Goal: Obtain resource: Download file/media

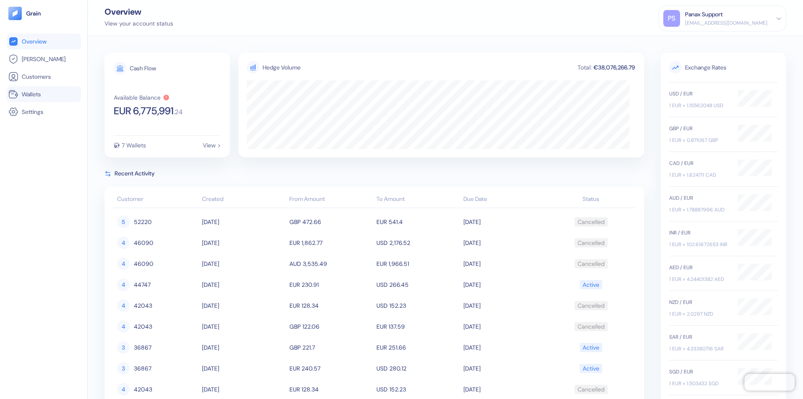
click at [43, 94] on link "Wallets" at bounding box center [43, 94] width 71 height 10
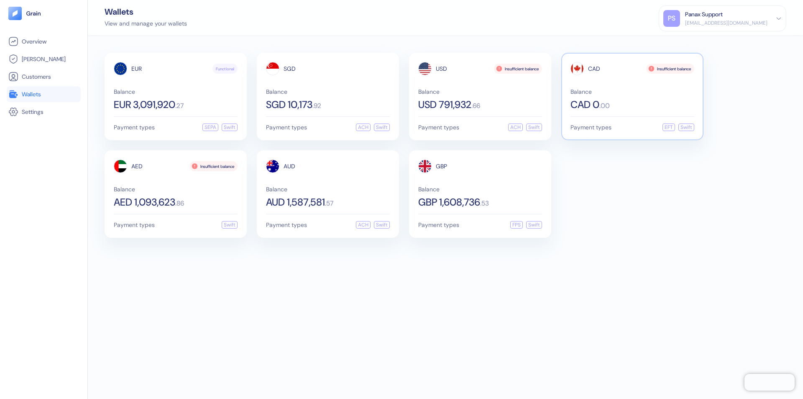
click at [594, 69] on span "CAD" at bounding box center [594, 69] width 12 height 6
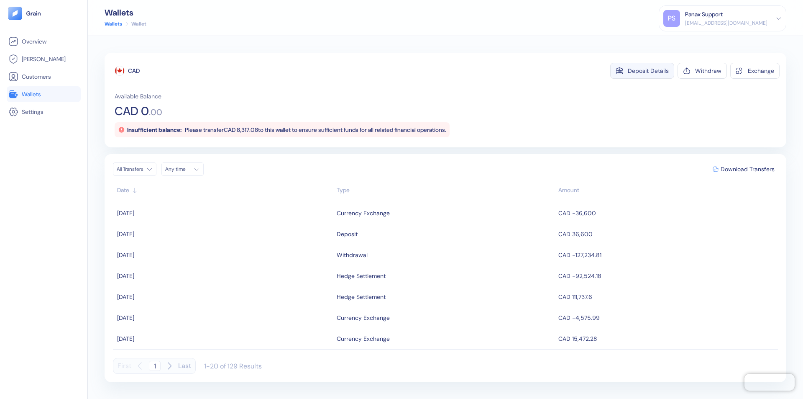
click at [648, 71] on div "Deposit Details" at bounding box center [648, 71] width 41 height 6
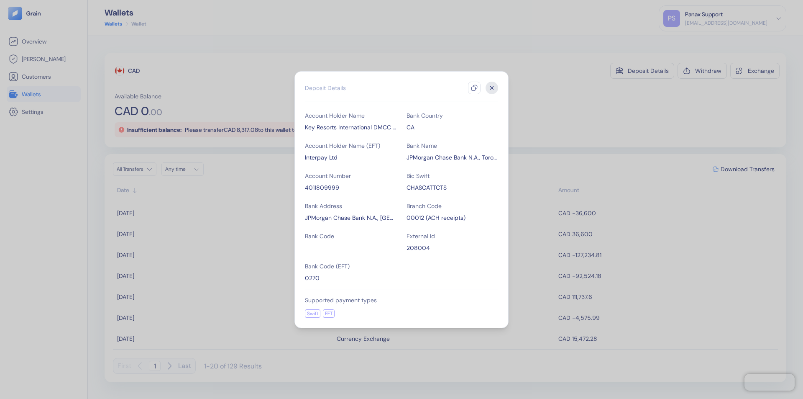
click at [474, 88] on icon "button" at bounding box center [474, 87] width 7 height 7
click at [492, 88] on icon "button" at bounding box center [492, 87] width 3 height 3
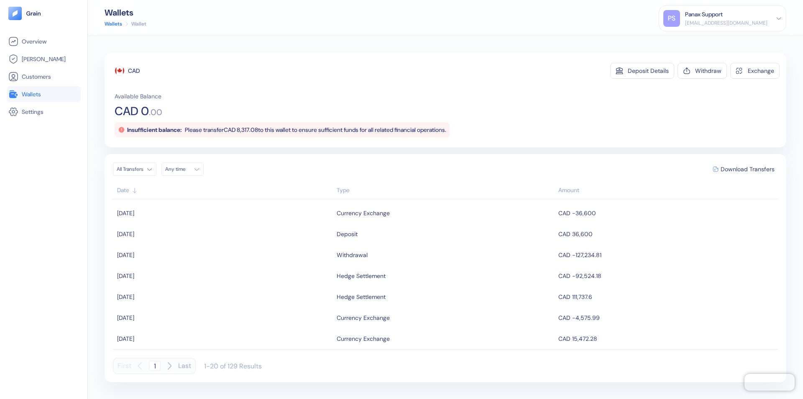
click at [185, 169] on div "Any time" at bounding box center [177, 169] width 25 height 7
click at [184, 235] on button "14" at bounding box center [184, 235] width 10 height 10
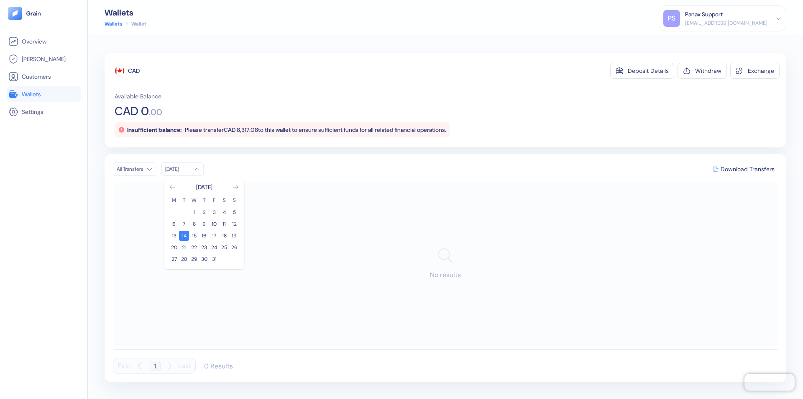
click at [172, 187] on icon "Go to previous month" at bounding box center [172, 186] width 5 height 3
click at [234, 224] on button "14" at bounding box center [234, 224] width 10 height 10
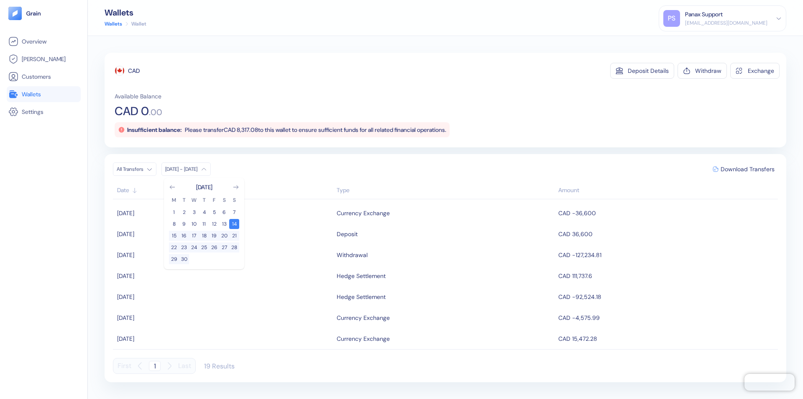
click at [134, 71] on div "CAD" at bounding box center [134, 71] width 12 height 8
click at [747, 169] on span "Download Transfers" at bounding box center [748, 169] width 54 height 6
click at [43, 94] on link "Wallets" at bounding box center [43, 94] width 71 height 10
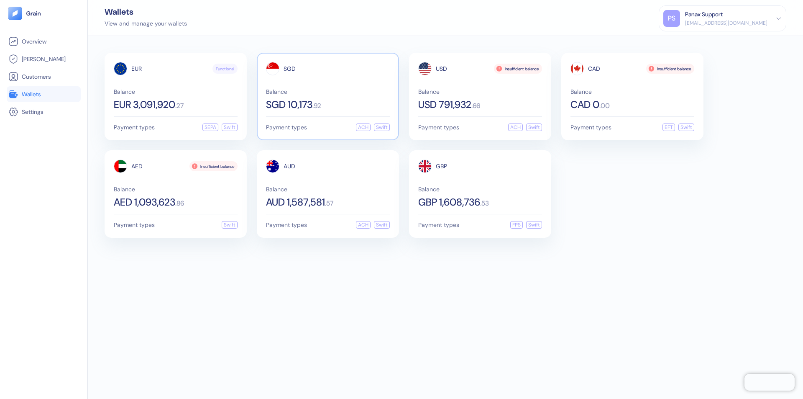
click at [289, 69] on span "SGD" at bounding box center [290, 69] width 12 height 6
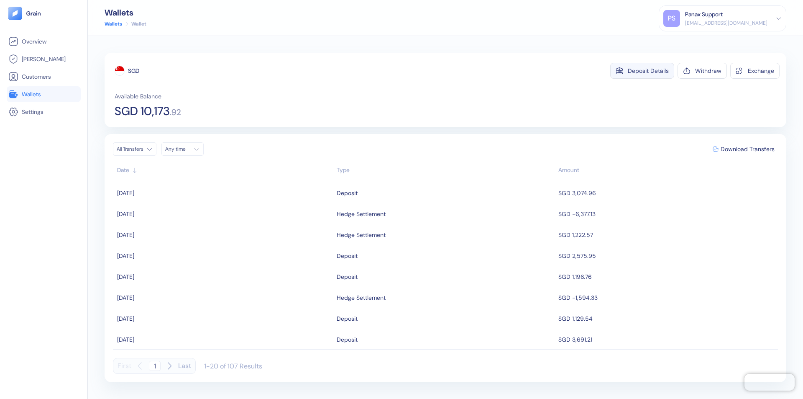
click at [648, 71] on div "Deposit Details" at bounding box center [648, 71] width 41 height 6
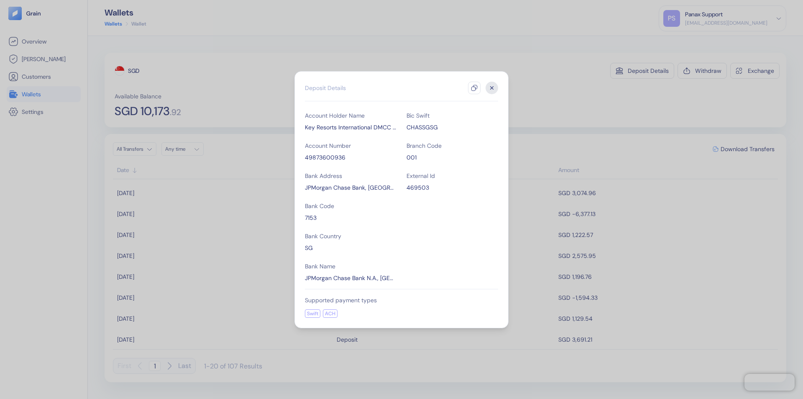
click at [474, 88] on icon "button" at bounding box center [474, 87] width 7 height 7
click at [492, 88] on icon "button" at bounding box center [492, 87] width 3 height 3
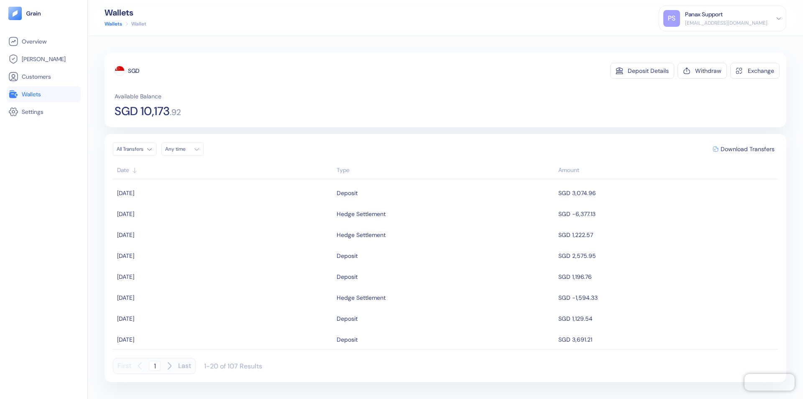
click at [185, 149] on div "Any time" at bounding box center [177, 149] width 25 height 7
click at [184, 215] on button "14" at bounding box center [184, 215] width 10 height 10
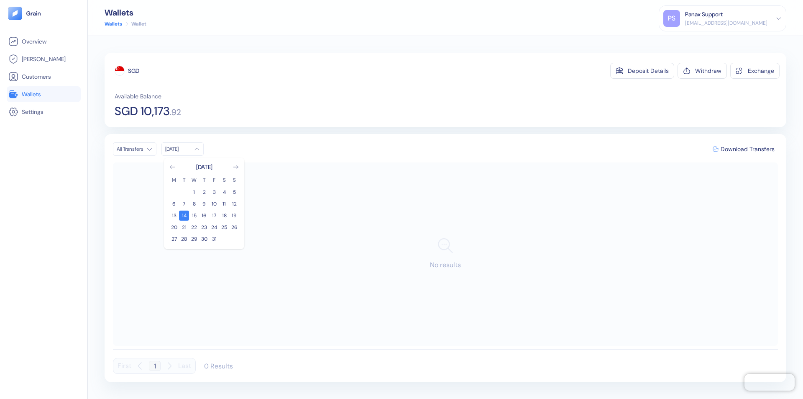
click at [172, 167] on icon "Go to previous month" at bounding box center [172, 166] width 5 height 3
click at [234, 204] on button "14" at bounding box center [234, 204] width 10 height 10
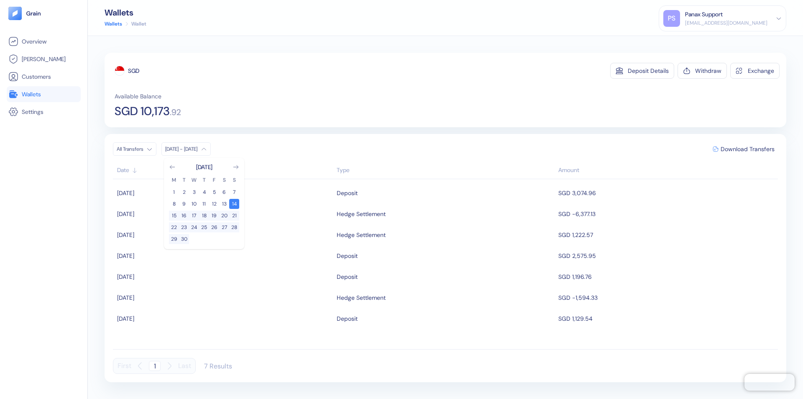
click at [134, 71] on div "SGD" at bounding box center [133, 71] width 11 height 8
click at [747, 149] on span "Download Transfers" at bounding box center [748, 149] width 54 height 6
click at [43, 94] on link "Wallets" at bounding box center [43, 94] width 71 height 10
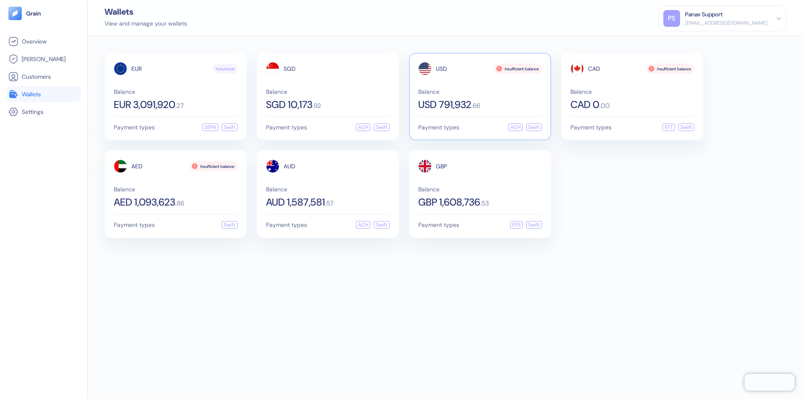
click at [441, 69] on span "USD" at bounding box center [441, 69] width 11 height 6
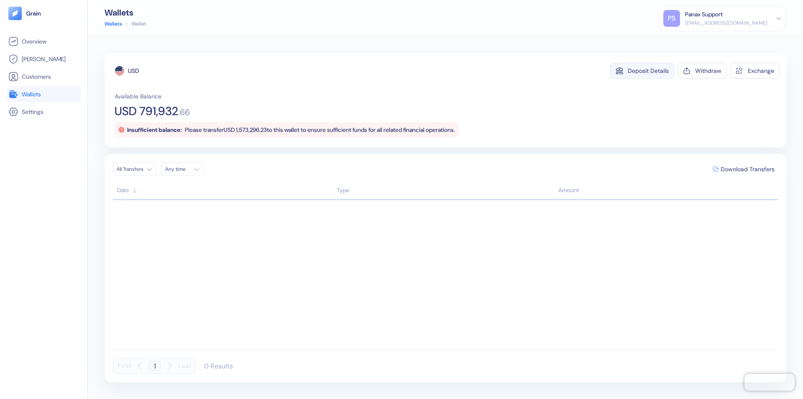
click at [648, 71] on div "Deposit Details" at bounding box center [648, 71] width 41 height 6
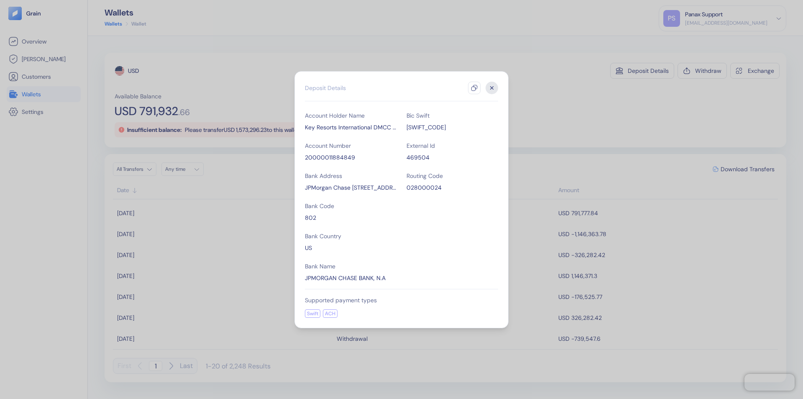
click at [474, 88] on icon "button" at bounding box center [474, 87] width 7 height 7
click at [492, 88] on icon "button" at bounding box center [492, 87] width 3 height 3
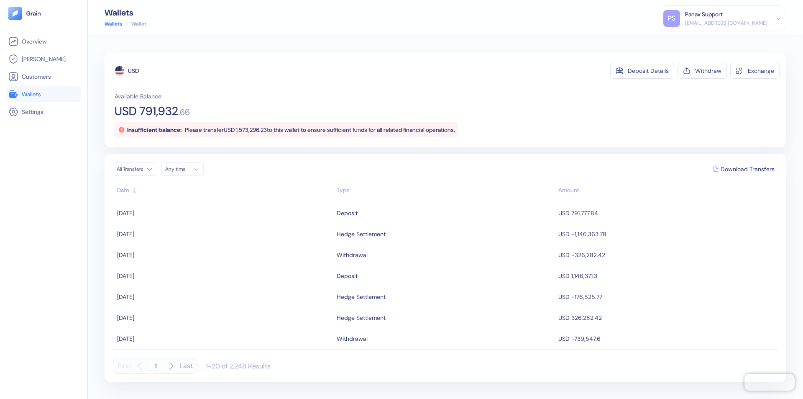
click at [185, 169] on div "Any time" at bounding box center [177, 169] width 25 height 7
click at [184, 235] on button "14" at bounding box center [184, 235] width 10 height 10
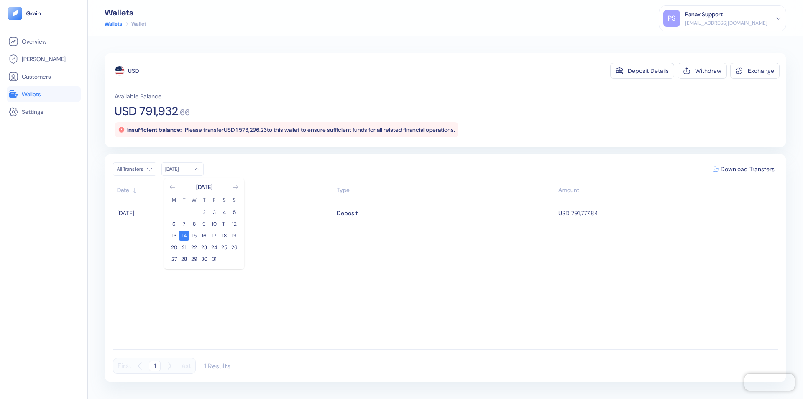
click at [172, 187] on icon "Go to previous month" at bounding box center [172, 186] width 5 height 3
click at [234, 224] on button "14" at bounding box center [234, 224] width 10 height 10
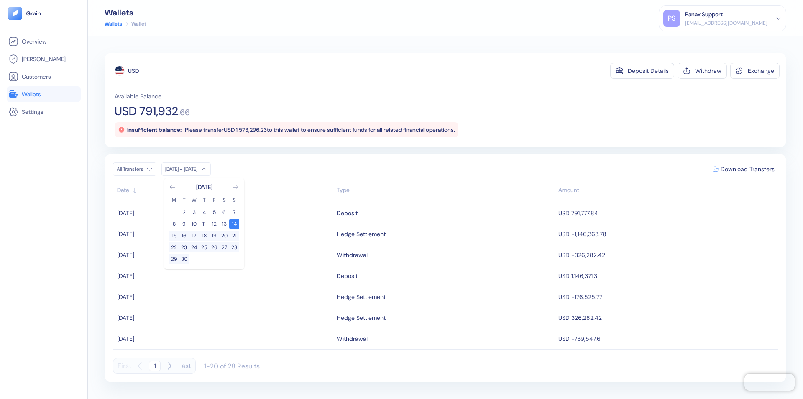
click at [133, 71] on div "USD" at bounding box center [133, 71] width 11 height 8
click at [747, 169] on span "Download Transfers" at bounding box center [748, 169] width 54 height 6
click at [43, 94] on link "Wallets" at bounding box center [43, 94] width 71 height 10
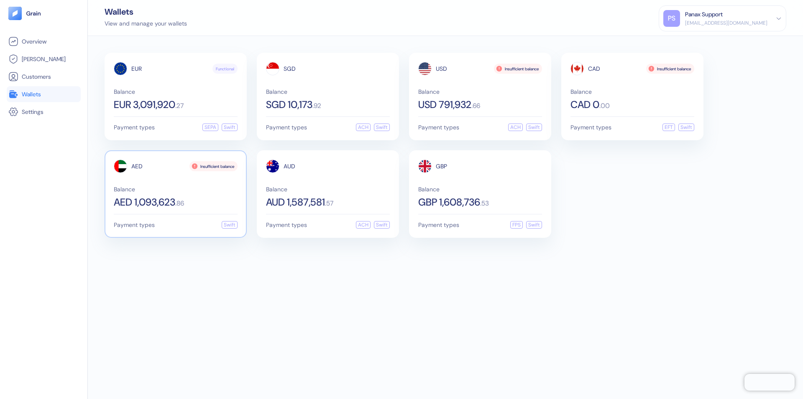
click at [137, 166] on span "AED" at bounding box center [136, 166] width 11 height 6
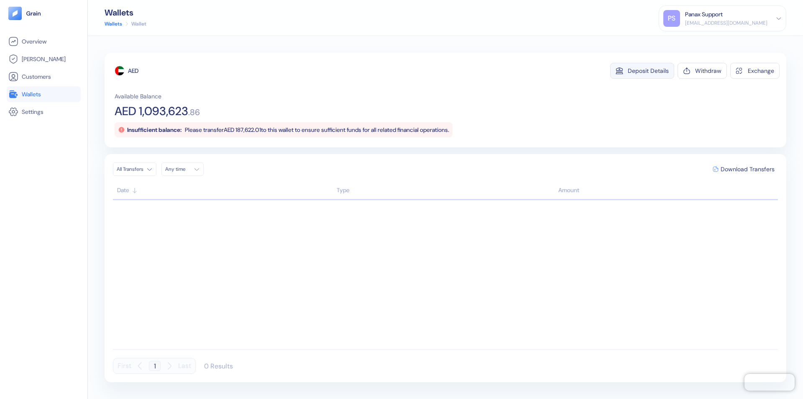
click at [648, 71] on div "Deposit Details" at bounding box center [648, 71] width 41 height 6
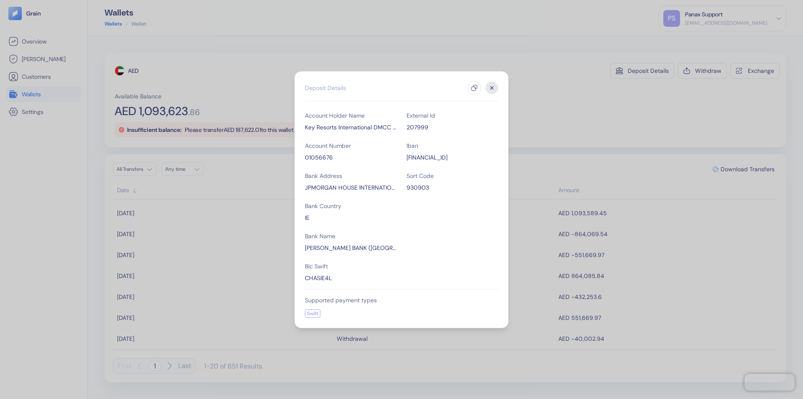
click at [474, 88] on icon "button" at bounding box center [474, 87] width 7 height 7
click at [492, 88] on icon "button" at bounding box center [492, 87] width 3 height 3
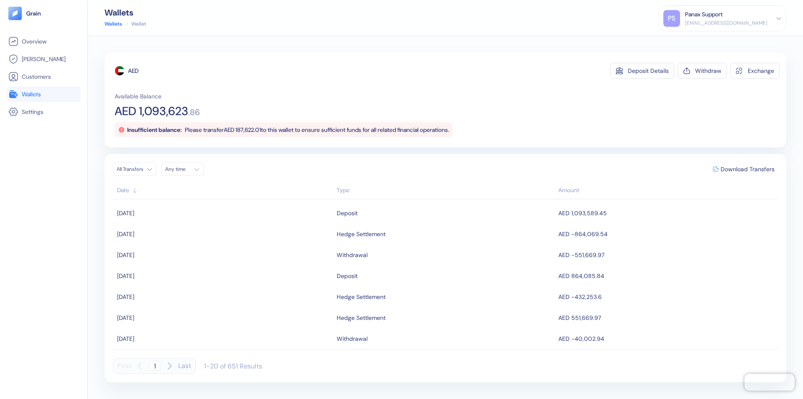
click at [185, 169] on div "Any time" at bounding box center [177, 169] width 25 height 7
click at [184, 235] on button "14" at bounding box center [184, 235] width 10 height 10
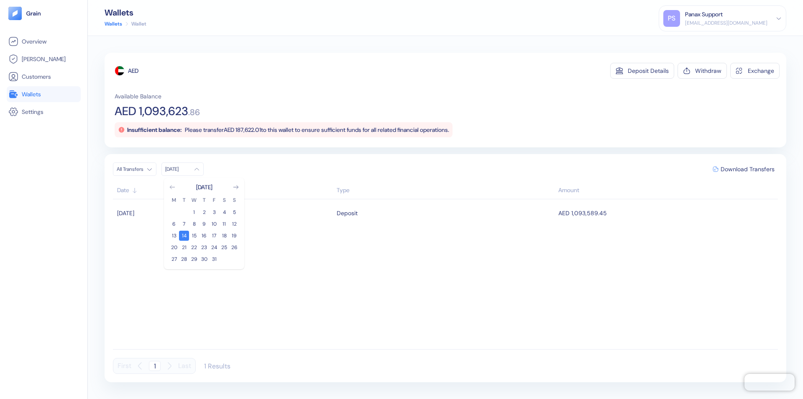
click at [172, 187] on icon "Go to previous month" at bounding box center [172, 186] width 5 height 3
click at [234, 224] on button "14" at bounding box center [234, 224] width 10 height 10
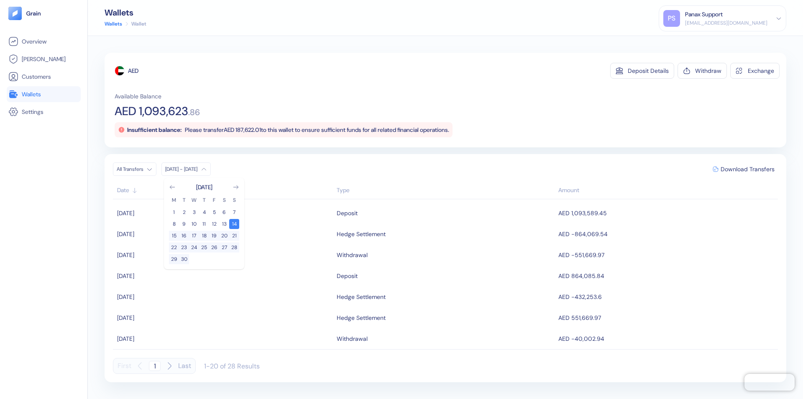
click at [133, 71] on div "AED" at bounding box center [133, 71] width 10 height 8
click at [747, 169] on span "Download Transfers" at bounding box center [748, 169] width 54 height 6
click at [43, 94] on link "Wallets" at bounding box center [43, 94] width 71 height 10
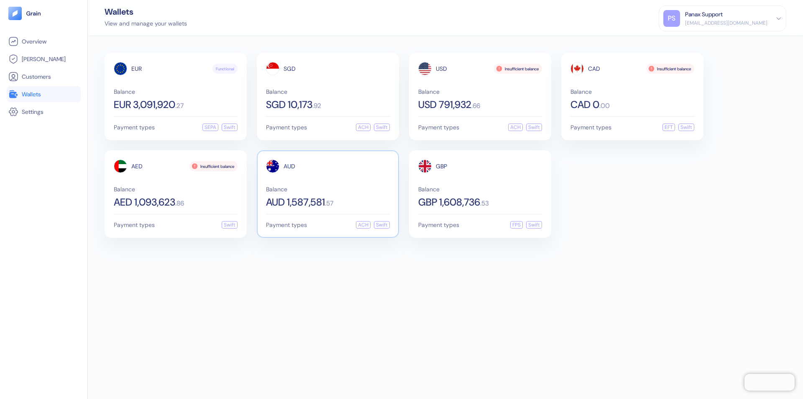
click at [289, 166] on span "AUD" at bounding box center [290, 166] width 12 height 6
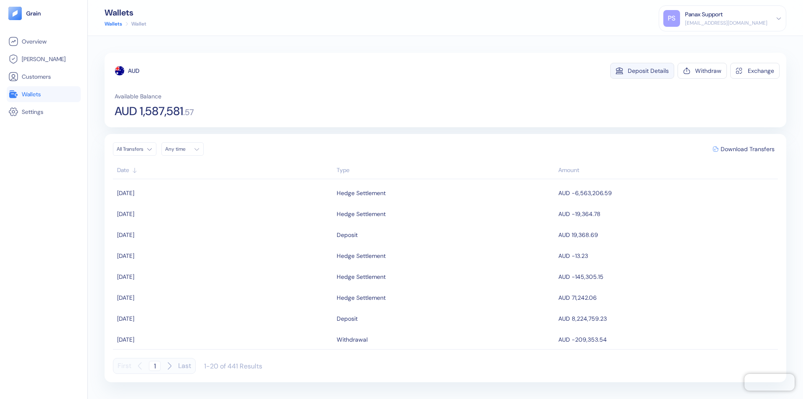
click at [648, 71] on div "Deposit Details" at bounding box center [648, 71] width 41 height 6
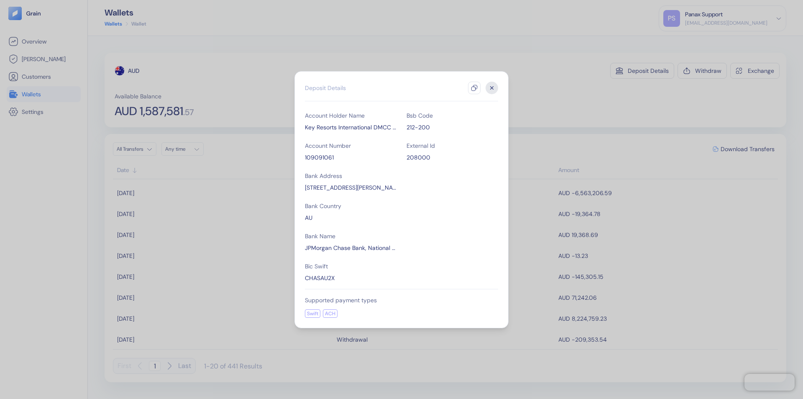
click at [474, 88] on icon "button" at bounding box center [474, 87] width 7 height 7
click at [492, 88] on icon "button" at bounding box center [492, 87] width 3 height 3
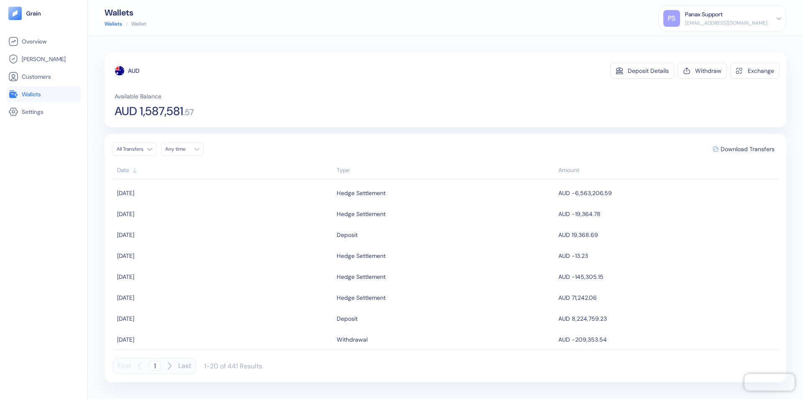
click at [185, 149] on div "Any time" at bounding box center [177, 149] width 25 height 7
click at [184, 215] on button "14" at bounding box center [184, 215] width 10 height 10
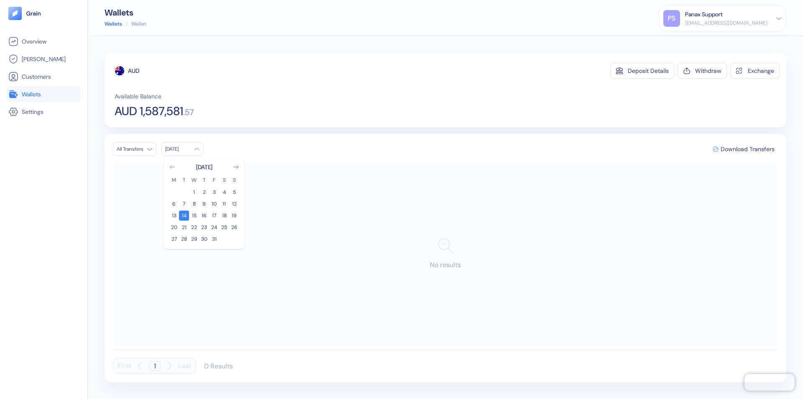
click at [172, 167] on icon "Go to previous month" at bounding box center [172, 166] width 5 height 3
click at [234, 204] on button "14" at bounding box center [234, 204] width 10 height 10
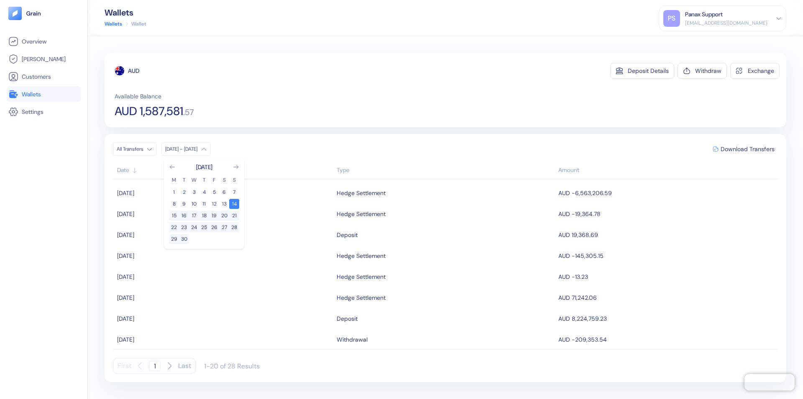
click at [134, 71] on div "AUD" at bounding box center [133, 71] width 11 height 8
click at [747, 149] on span "Download Transfers" at bounding box center [748, 149] width 54 height 6
click at [43, 94] on link "Wallets" at bounding box center [43, 94] width 71 height 10
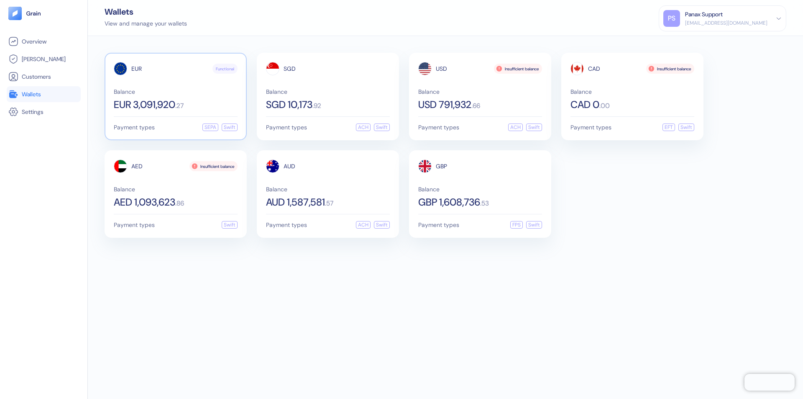
click at [136, 69] on span "EUR" at bounding box center [136, 69] width 10 height 6
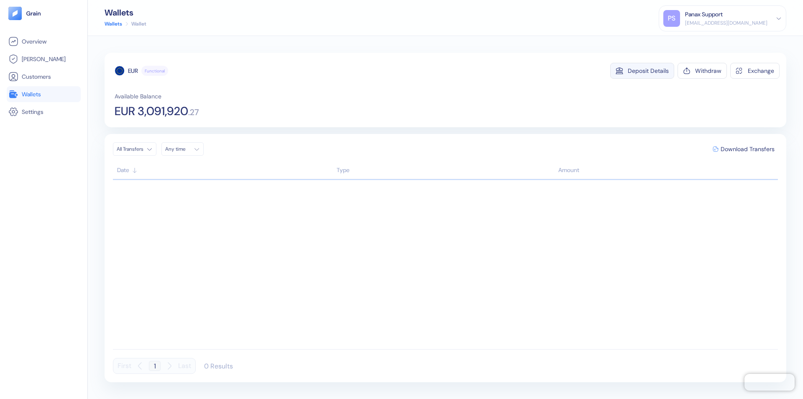
click at [648, 71] on div "Deposit Details" at bounding box center [648, 71] width 41 height 6
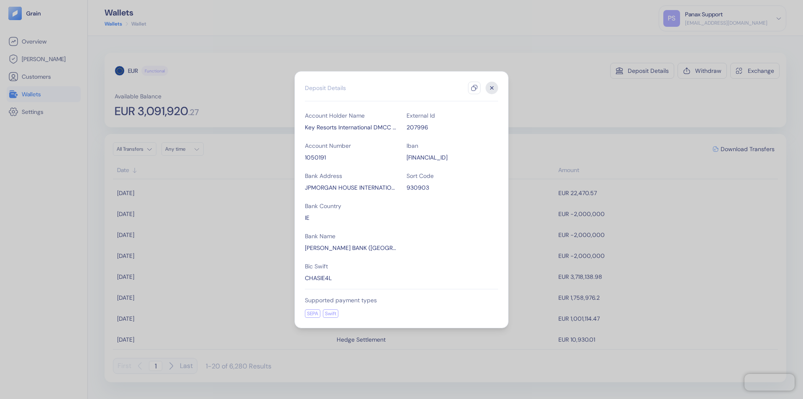
click at [474, 88] on icon "button" at bounding box center [474, 87] width 7 height 7
click at [492, 88] on icon "button" at bounding box center [492, 87] width 3 height 3
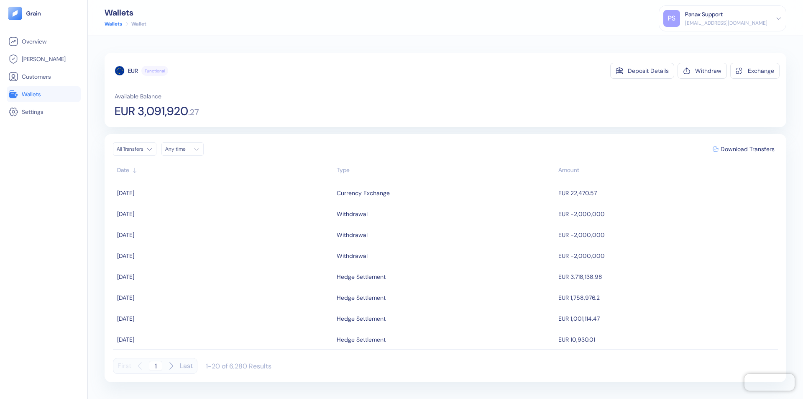
click at [185, 149] on div "Any time" at bounding box center [177, 149] width 25 height 7
click at [184, 215] on button "14" at bounding box center [184, 215] width 10 height 10
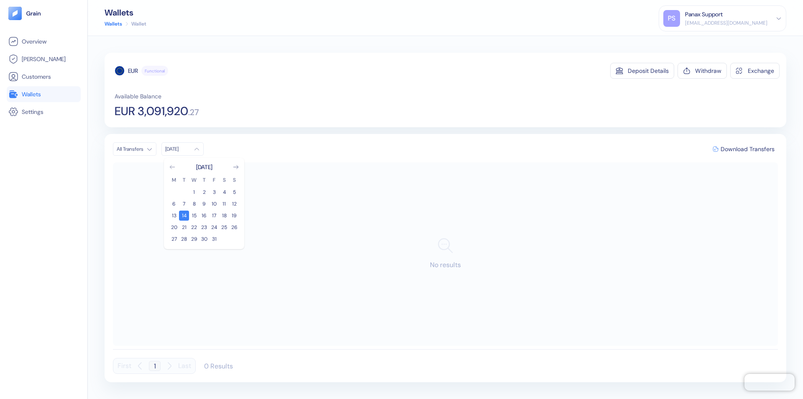
click at [172, 167] on icon "Go to previous month" at bounding box center [172, 166] width 5 height 3
click at [234, 204] on button "14" at bounding box center [234, 204] width 10 height 10
click at [133, 71] on div "EUR" at bounding box center [133, 71] width 10 height 8
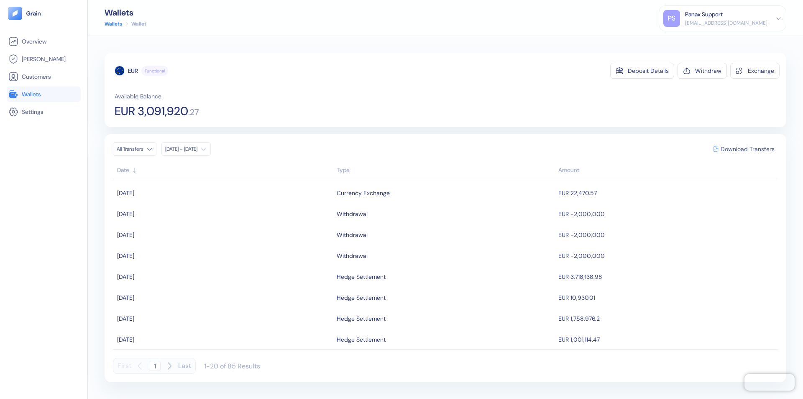
click at [747, 149] on span "Download Transfers" at bounding box center [748, 149] width 54 height 6
click at [43, 94] on link "Wallets" at bounding box center [43, 94] width 71 height 10
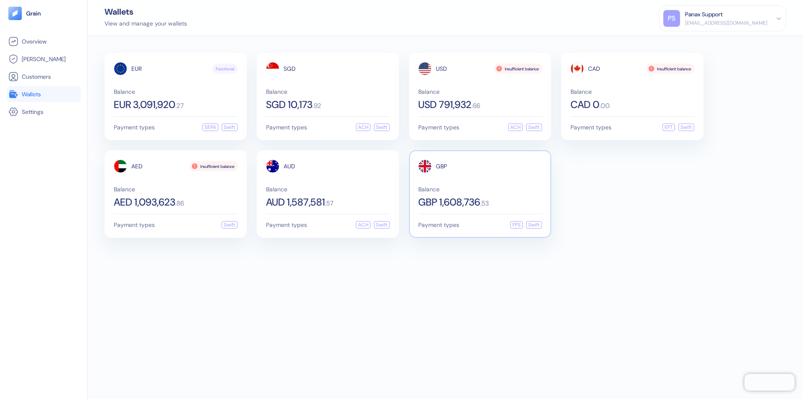
click at [441, 166] on span "GBP" at bounding box center [441, 166] width 11 height 6
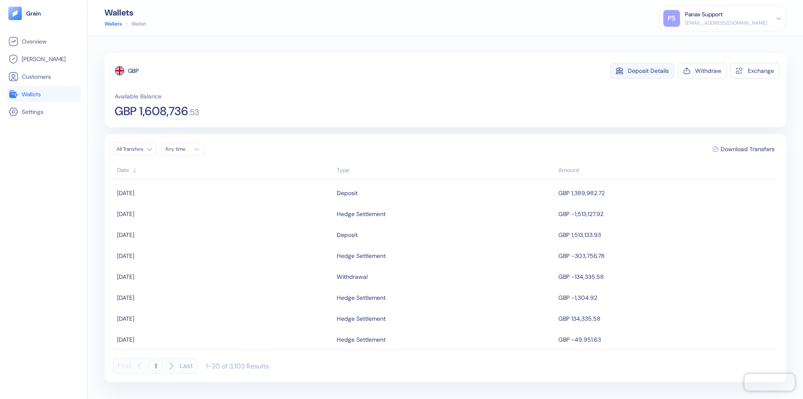
click at [648, 71] on div "Deposit Details" at bounding box center [648, 71] width 41 height 6
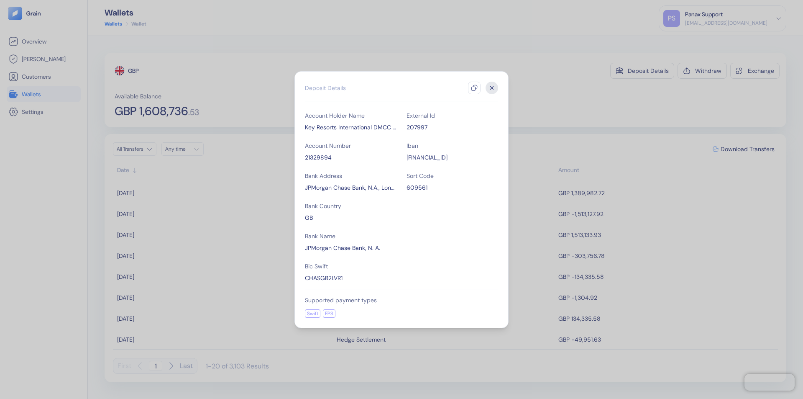
click at [474, 88] on icon "button" at bounding box center [474, 87] width 7 height 7
click at [492, 88] on icon "button" at bounding box center [492, 87] width 3 height 3
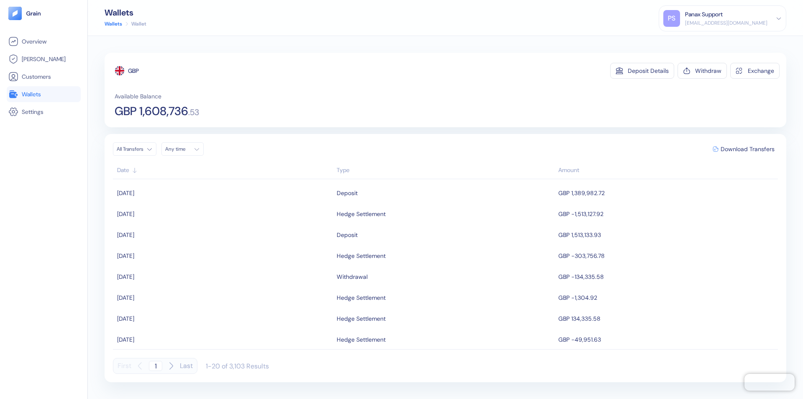
click at [185, 149] on div "Any time" at bounding box center [177, 149] width 25 height 7
click at [184, 215] on button "14" at bounding box center [184, 215] width 10 height 10
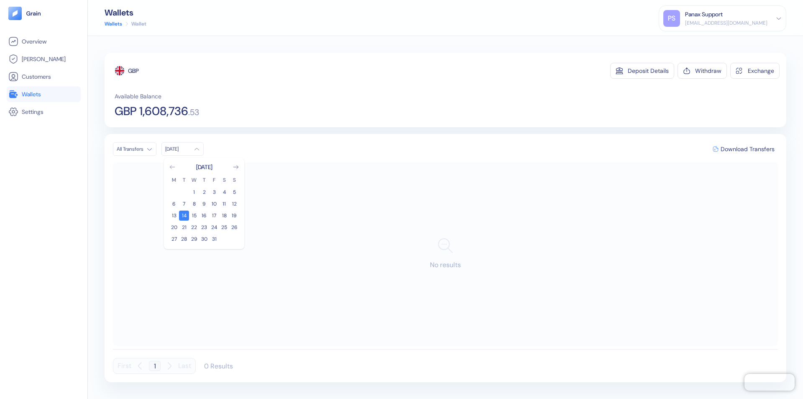
click at [172, 167] on icon "Go to previous month" at bounding box center [172, 166] width 5 height 3
click at [234, 204] on button "14" at bounding box center [234, 204] width 10 height 10
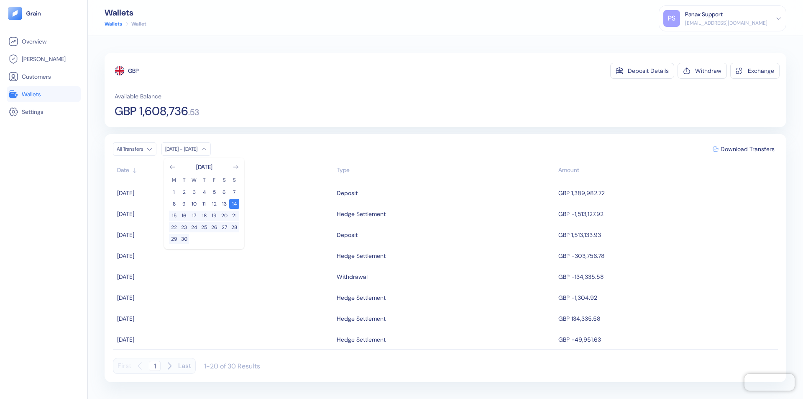
click at [134, 71] on div "GBP" at bounding box center [133, 71] width 11 height 8
click at [747, 149] on span "Download Transfers" at bounding box center [748, 149] width 54 height 6
click at [723, 18] on div "Panax Support" at bounding box center [704, 14] width 38 height 9
click at [697, 41] on div "Sign Out" at bounding box center [685, 41] width 23 height 9
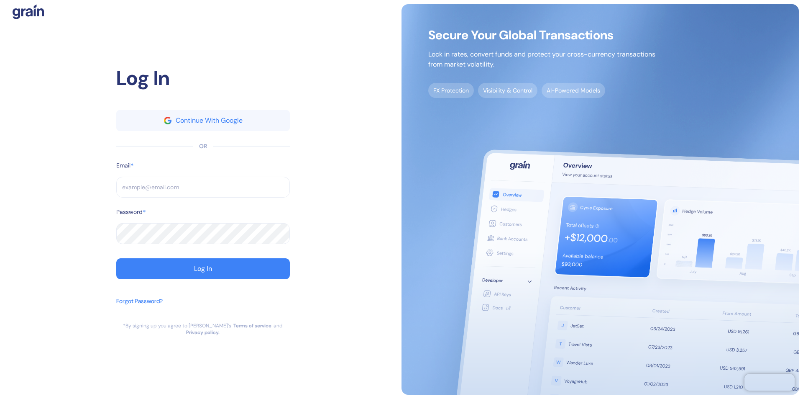
click at [203, 190] on input "text" at bounding box center [203, 186] width 174 height 21
type input "[EMAIL_ADDRESS][DOMAIN_NAME]"
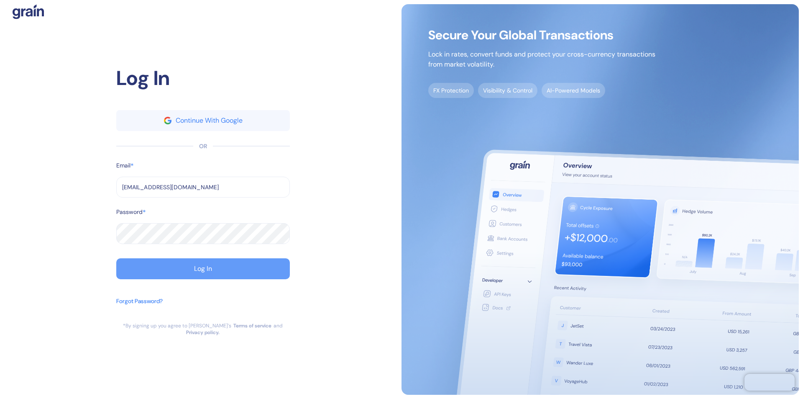
click at [203, 272] on div "Log In" at bounding box center [203, 268] width 18 height 7
